Goal: Task Accomplishment & Management: Use online tool/utility

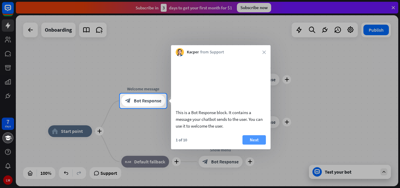
click at [254, 144] on button "Next" at bounding box center [253, 139] width 23 height 9
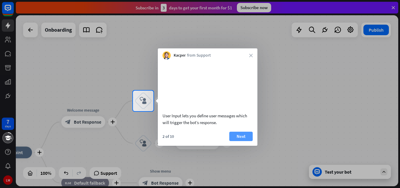
click at [238, 141] on button "Next" at bounding box center [240, 135] width 23 height 9
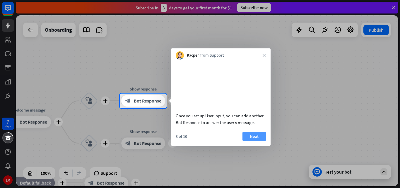
click at [257, 141] on button "Next" at bounding box center [253, 135] width 23 height 9
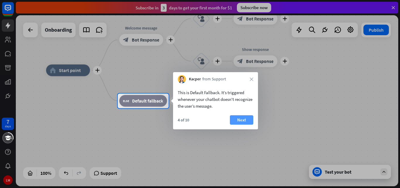
click at [246, 124] on button "Next" at bounding box center [241, 119] width 23 height 9
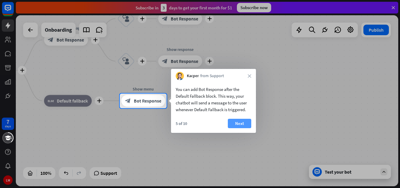
click at [235, 126] on button "Next" at bounding box center [239, 123] width 23 height 9
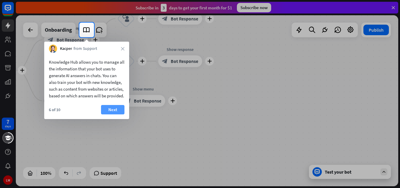
click at [112, 114] on button "Next" at bounding box center [112, 109] width 23 height 9
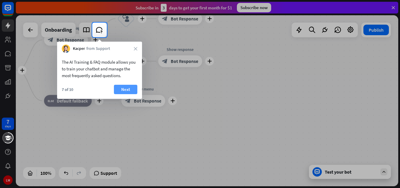
click at [124, 88] on button "Next" at bounding box center [125, 89] width 23 height 9
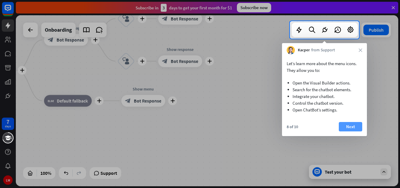
click at [351, 124] on button "Next" at bounding box center [350, 126] width 23 height 9
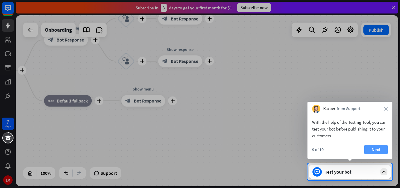
click at [375, 147] on button "Next" at bounding box center [375, 149] width 23 height 9
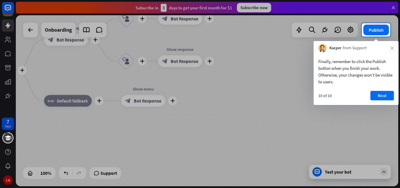
click at [388, 90] on div "Finally, remember to click the Publish button when you finish your work. Otherw…" at bounding box center [356, 78] width 85 height 53
click at [386, 93] on button "Next" at bounding box center [381, 95] width 23 height 9
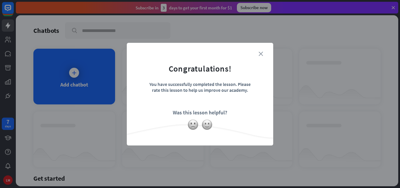
click at [263, 53] on icon "close" at bounding box center [261, 54] width 4 height 4
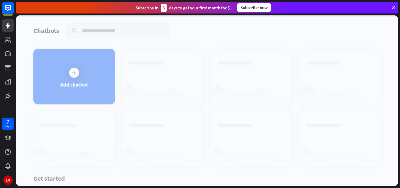
click at [101, 74] on div at bounding box center [207, 100] width 382 height 171
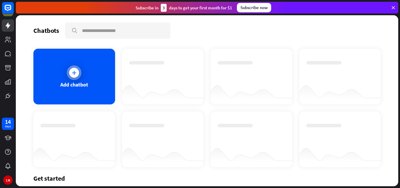
click at [89, 78] on div "Add chatbot" at bounding box center [74, 77] width 82 height 56
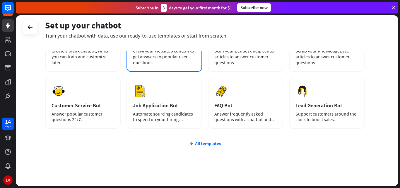
scroll to position [29, 0]
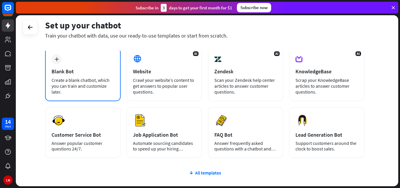
click at [110, 78] on div "Create a blank chatbot, which you can train and customize later." at bounding box center [83, 86] width 63 height 18
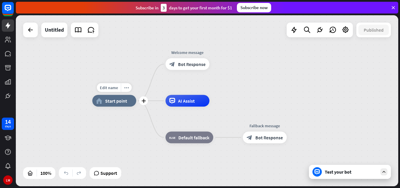
click at [118, 103] on span "Start point" at bounding box center [116, 101] width 22 height 6
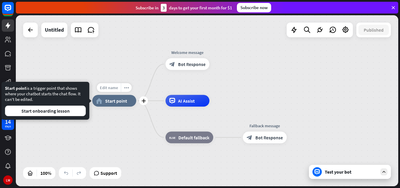
click at [111, 90] on span "Edit name" at bounding box center [109, 87] width 18 height 5
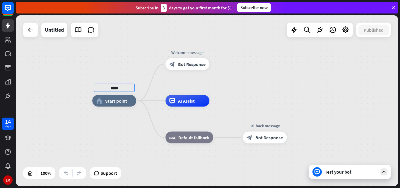
type input "******"
type input "****"
click at [121, 125] on div "**** home_2 Start point Welcome message block_bot_response Bot Response AI Assi…" at bounding box center [207, 100] width 382 height 171
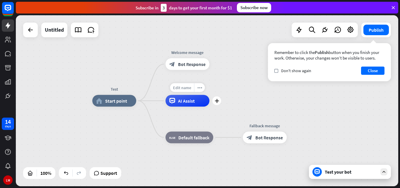
click at [183, 88] on span "Edit name" at bounding box center [182, 87] width 18 height 5
type input "****"
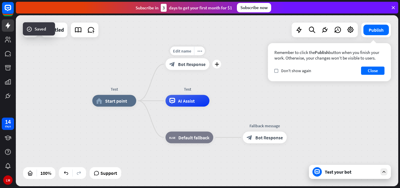
click at [191, 65] on span "Bot Response" at bounding box center [192, 64] width 28 height 6
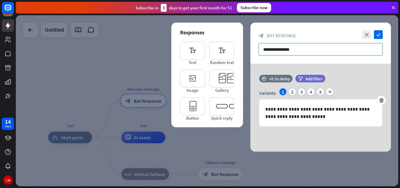
drag, startPoint x: 306, startPoint y: 50, endPoint x: 312, endPoint y: 51, distance: 5.7
click at [312, 51] on input "**********" at bounding box center [321, 49] width 124 height 13
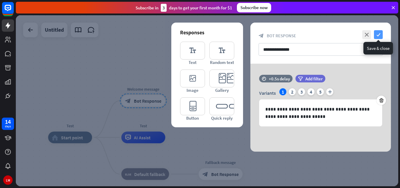
click at [378, 36] on icon "check" at bounding box center [378, 34] width 9 height 9
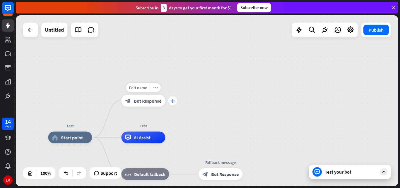
click at [173, 101] on icon "plus" at bounding box center [172, 101] width 4 height 4
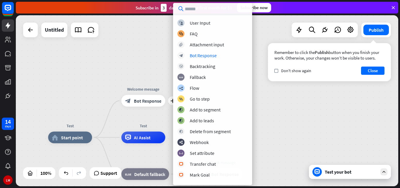
click at [123, 61] on div "Test home_2 Start point plus Welcome message block_bot_response Bot Response Te…" at bounding box center [207, 100] width 382 height 171
